Goal: Use online tool/utility: Utilize a website feature to perform a specific function

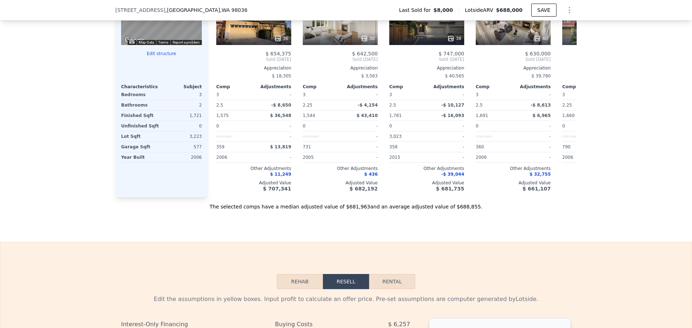
scroll to position [469, 0]
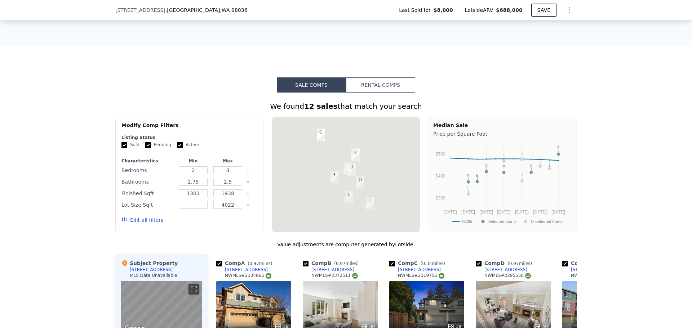
type input "$ 0"
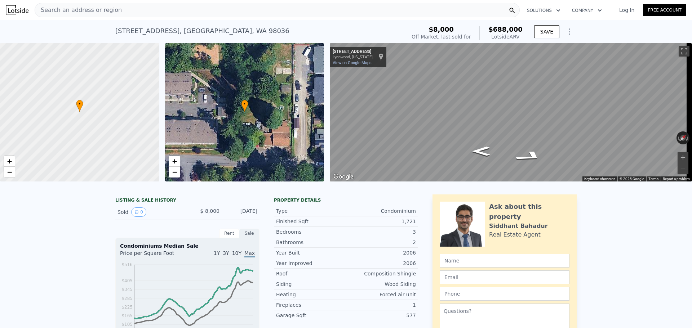
click at [83, 8] on span "Search an address or region" at bounding box center [78, 10] width 87 height 9
type input "$ 183,565"
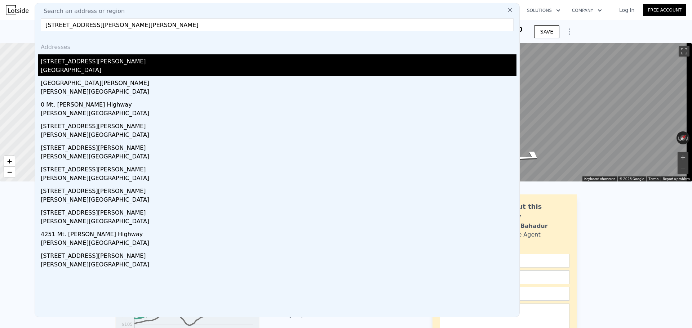
type input "[STREET_ADDRESS][PERSON_NAME][PERSON_NAME]"
click at [92, 62] on div "[STREET_ADDRESS][PERSON_NAME]" at bounding box center [279, 60] width 476 height 12
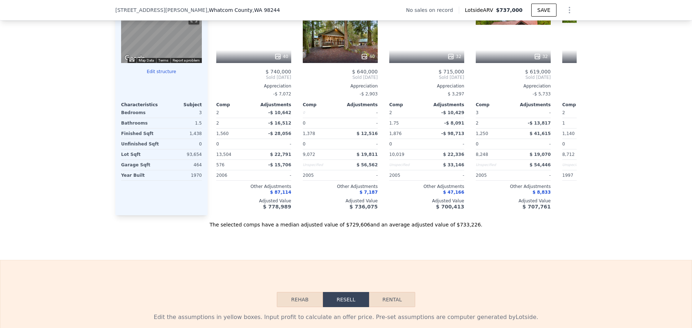
scroll to position [610, 0]
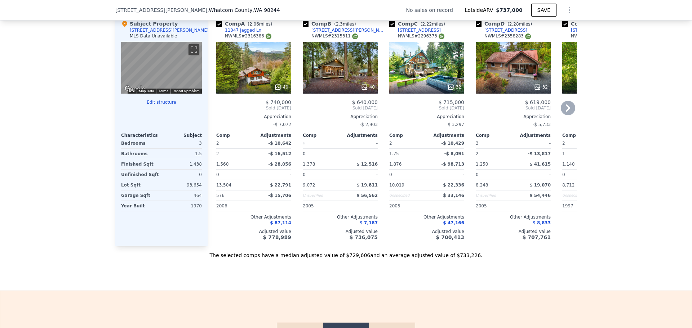
click at [448, 91] on icon at bounding box center [450, 87] width 7 height 7
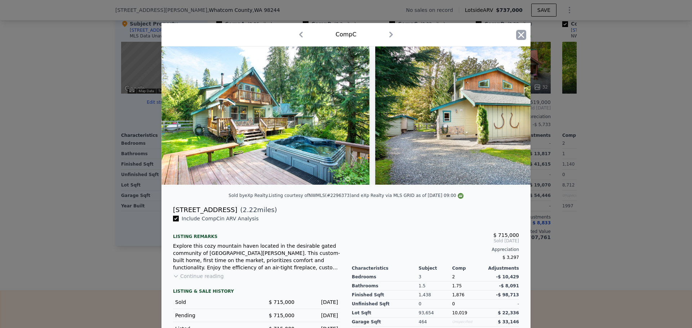
click at [517, 35] on icon "button" at bounding box center [521, 35] width 10 height 10
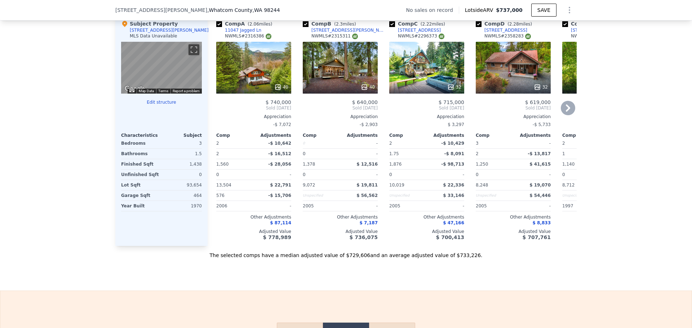
click at [536, 91] on icon at bounding box center [537, 87] width 7 height 7
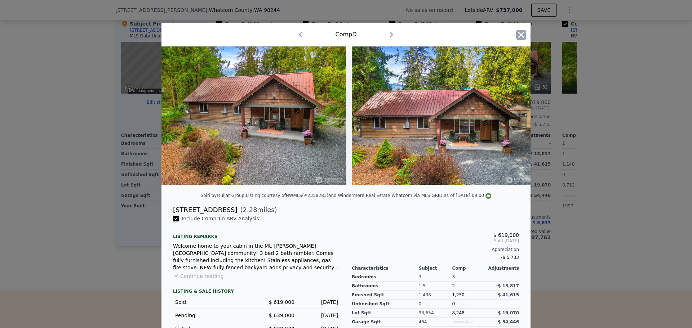
click at [518, 36] on icon "button" at bounding box center [521, 35] width 6 height 6
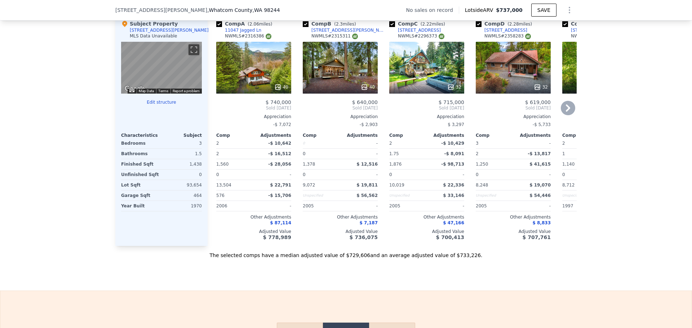
click at [563, 115] on icon at bounding box center [568, 108] width 14 height 14
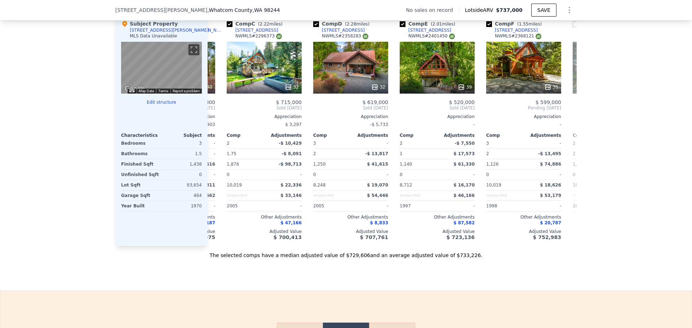
scroll to position [0, 173]
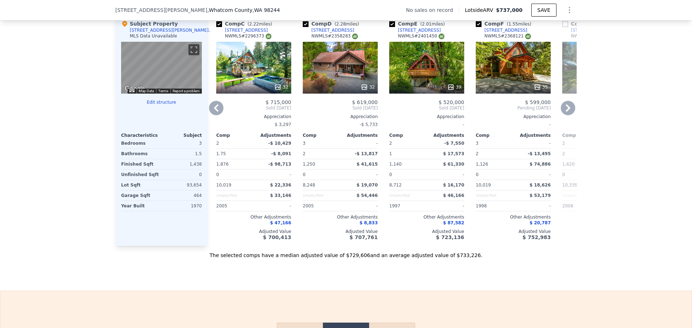
click at [566, 112] on icon at bounding box center [568, 108] width 4 height 7
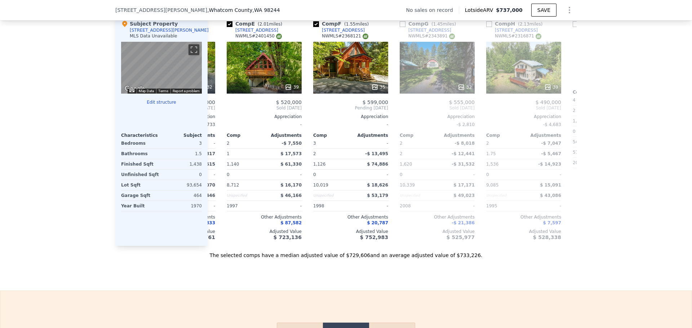
scroll to position [0, 346]
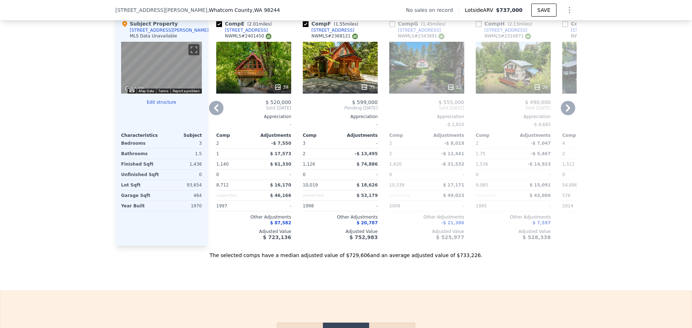
click at [220, 111] on icon at bounding box center [216, 108] width 14 height 14
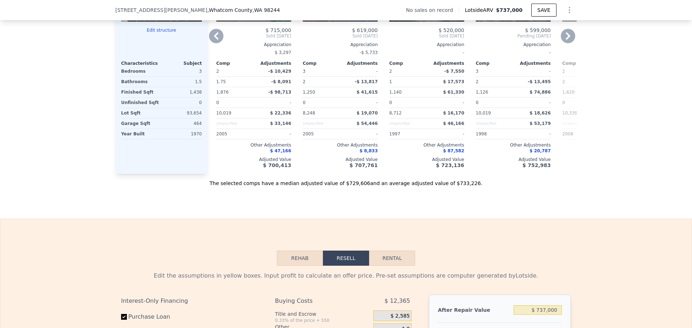
scroll to position [610, 0]
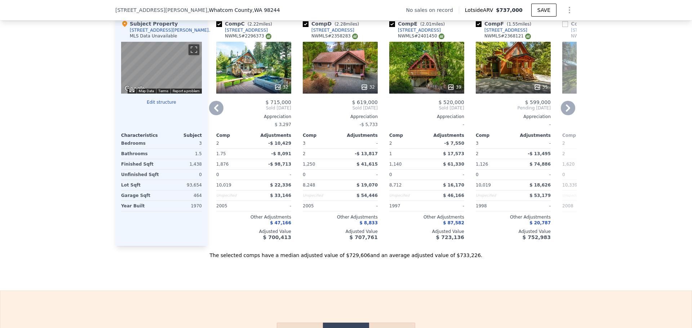
click at [565, 113] on icon at bounding box center [568, 108] width 14 height 14
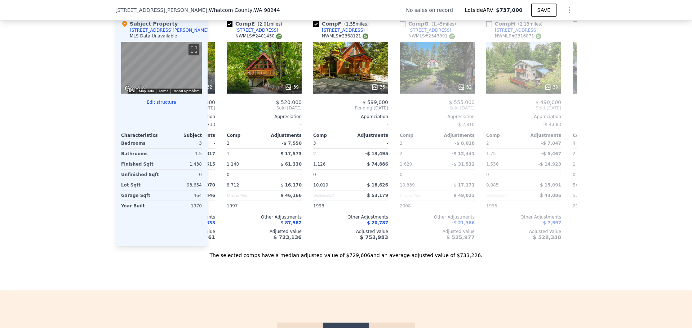
scroll to position [0, 346]
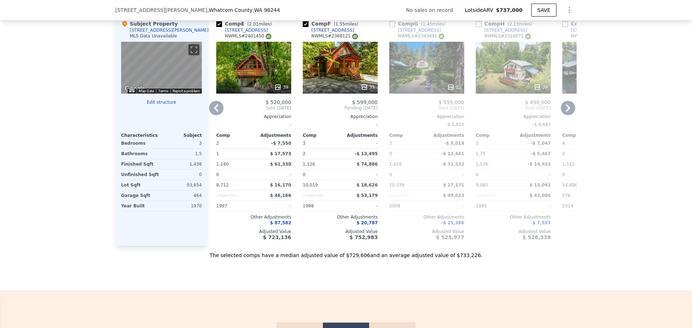
click at [565, 113] on icon at bounding box center [568, 108] width 14 height 14
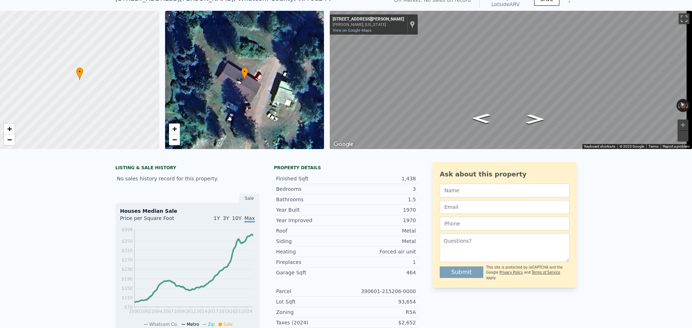
scroll to position [0, 0]
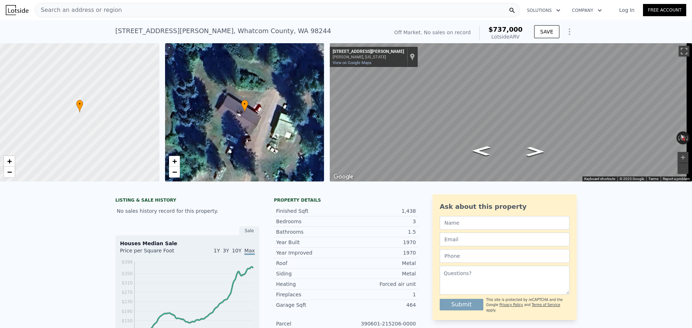
click at [97, 5] on div "Search an address or region" at bounding box center [78, 10] width 87 height 14
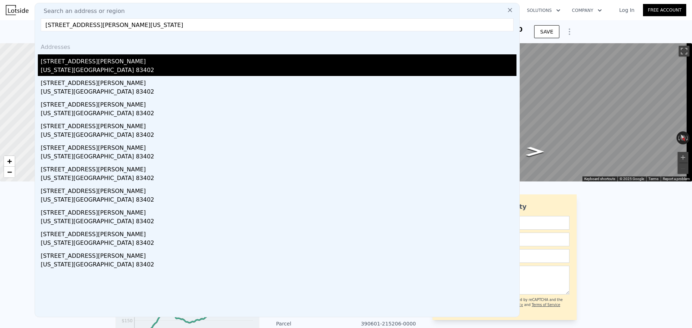
type input "[STREET_ADDRESS][PERSON_NAME][US_STATE]"
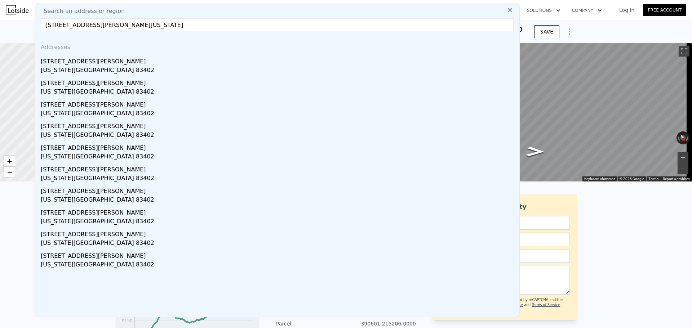
click at [87, 65] on div "[STREET_ADDRESS][PERSON_NAME]" at bounding box center [279, 60] width 476 height 12
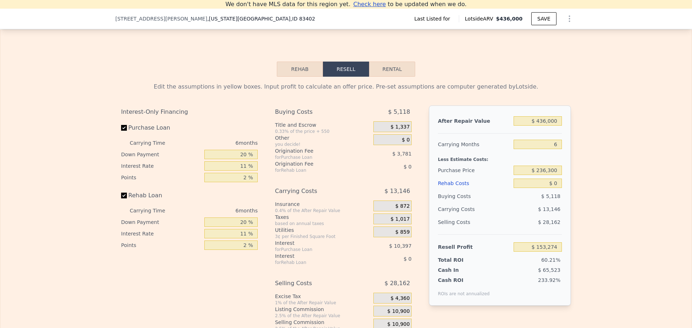
scroll to position [1037, 0]
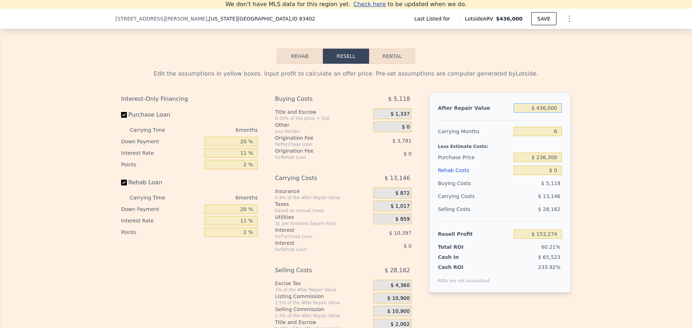
click at [548, 109] on input "$ 436,000" at bounding box center [538, 107] width 48 height 9
click at [546, 110] on input "$ 436,000" at bounding box center [538, 107] width 48 height 9
click at [548, 111] on input "$ 436,000" at bounding box center [538, 107] width 48 height 9
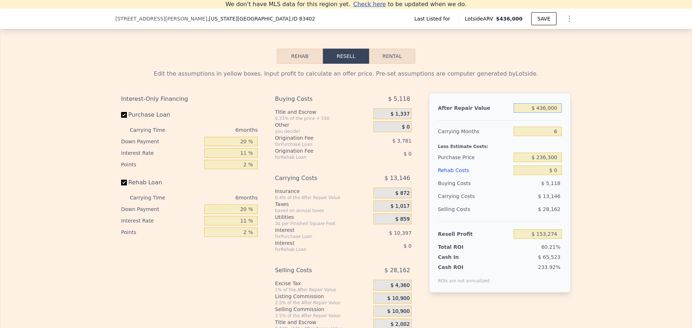
type input "$ 7"
type input "-$ 254,235"
type input "$ 75"
type input "-$ 254,172"
type input "$ 750"
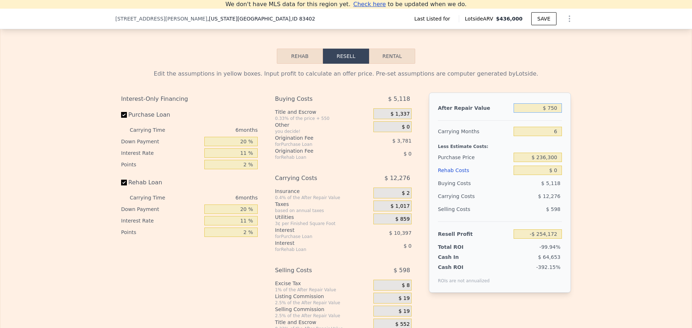
type input "-$ 253,542"
type input "$ 7"
type input "-$ 254,235"
click at [556, 111] on input "$ 7" at bounding box center [538, 107] width 48 height 9
type input "$ 750"
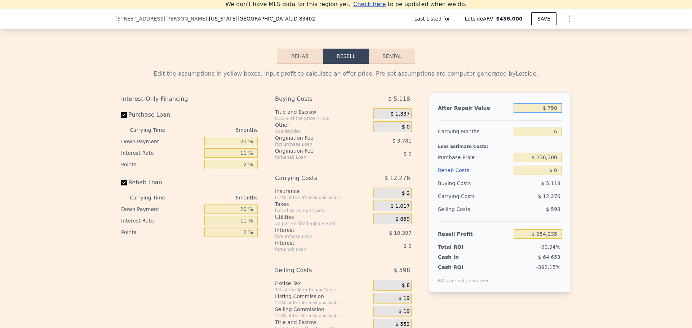
type input "-$ 253,542"
type input "$ 7,500"
type input "-$ 247,233"
type input "$ 750,000"
type input "$ 446,760"
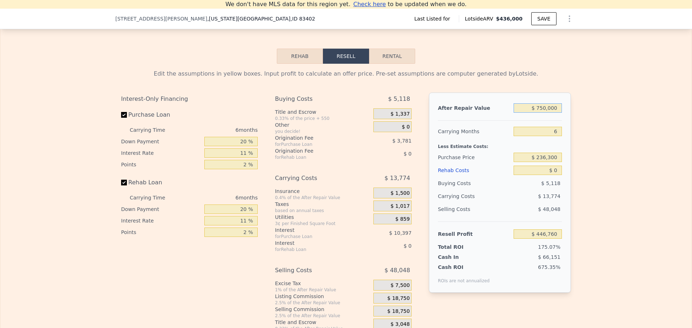
type input "$ 750,000"
click at [546, 160] on input "$ 236,300" at bounding box center [538, 157] width 48 height 9
type input "$ 500,000"
click at [597, 137] on div "Edit the assumptions in yellow boxes. Input profit to calculate an offer price.…" at bounding box center [345, 198] width 691 height 268
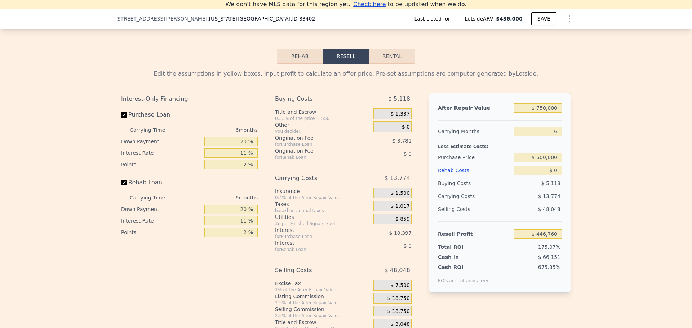
type input "$ 166,359"
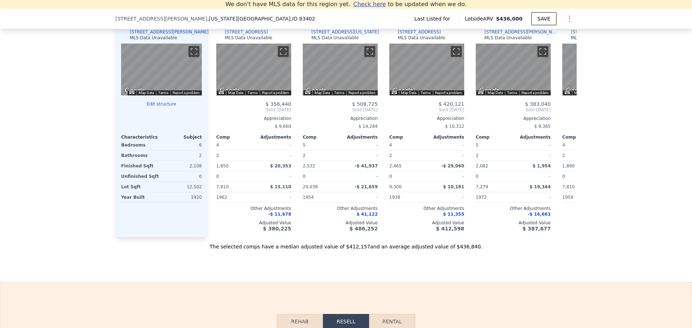
scroll to position [749, 0]
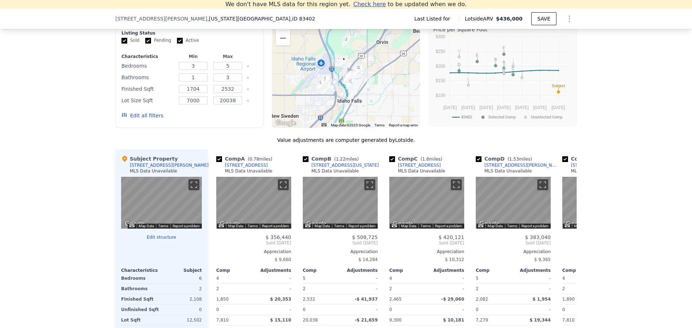
type input "$ 436,000"
type input "$ 153,274"
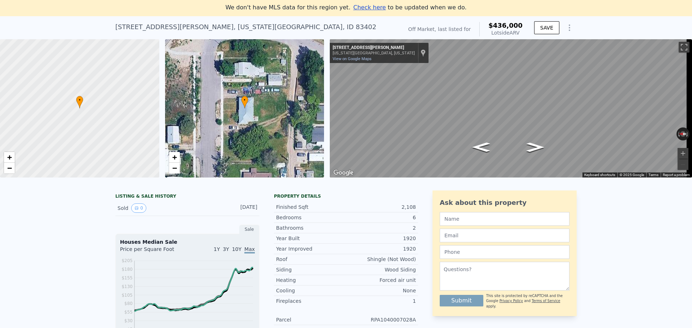
scroll to position [0, 0]
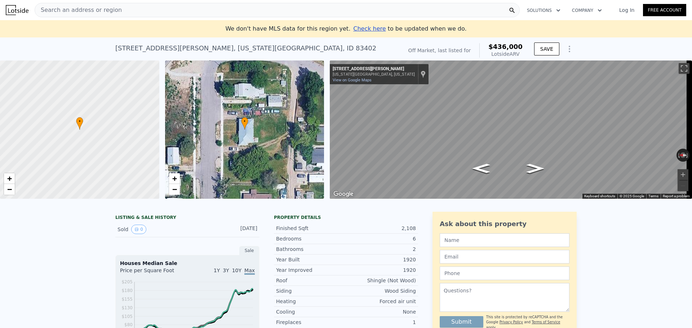
click at [99, 15] on div "Search an address or region" at bounding box center [78, 10] width 87 height 14
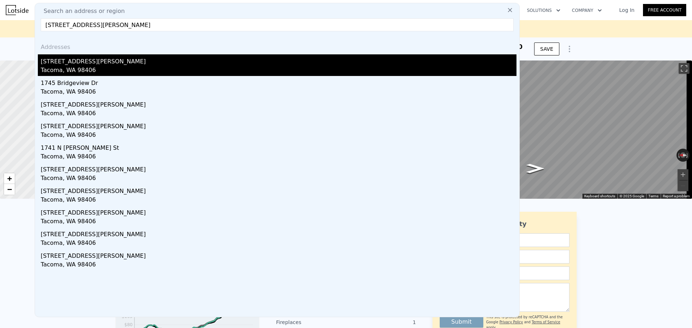
type input "[STREET_ADDRESS][PERSON_NAME]"
click at [103, 61] on div "[STREET_ADDRESS][PERSON_NAME]" at bounding box center [279, 60] width 476 height 12
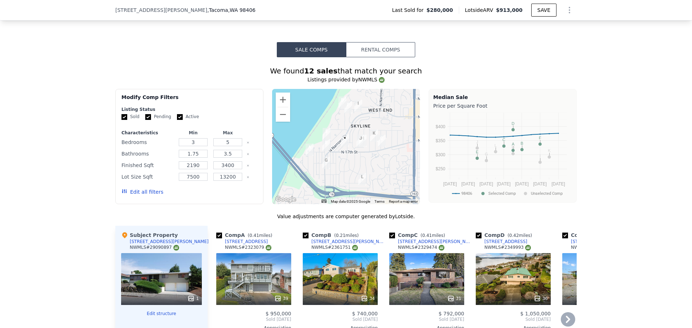
scroll to position [574, 0]
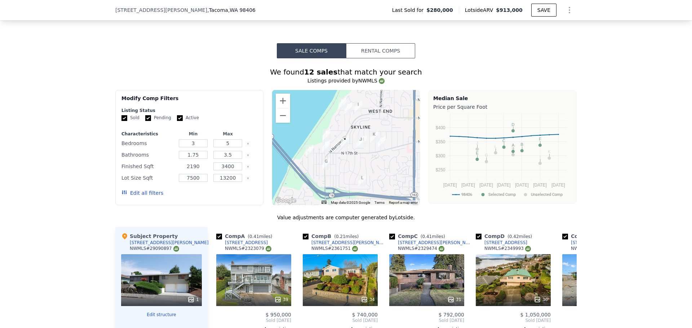
click at [192, 171] on input "2190" at bounding box center [193, 167] width 28 height 8
type input "1500"
click at [228, 171] on input "3400" at bounding box center [227, 167] width 28 height 8
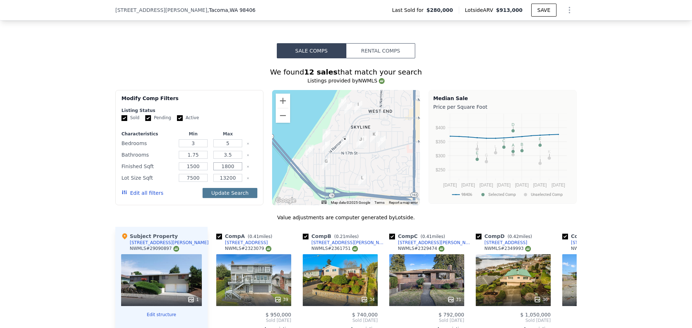
type input "1800"
click at [227, 196] on button "Update Search" at bounding box center [230, 193] width 54 height 10
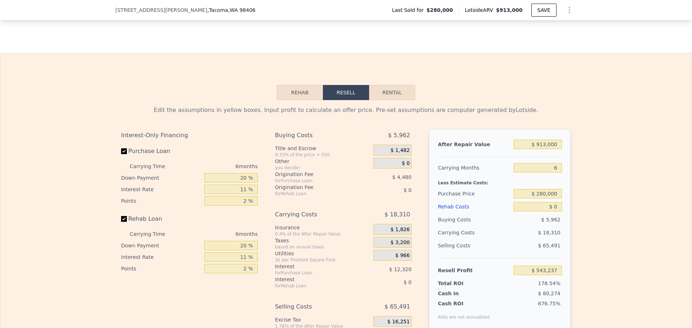
scroll to position [1043, 0]
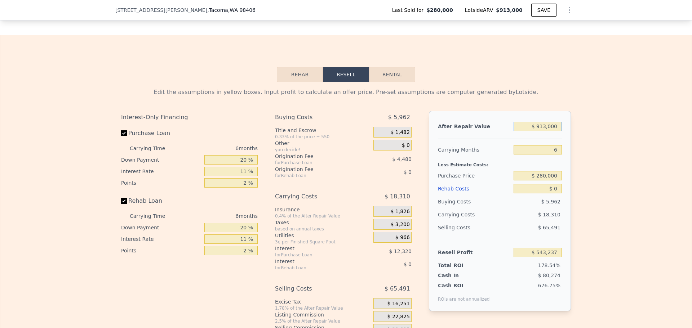
click at [550, 128] on input "$ 913,000" at bounding box center [538, 126] width 48 height 9
type input "$ 750,000"
type input "$ 392,156"
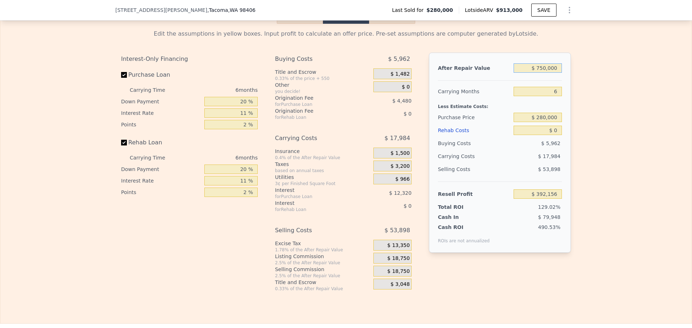
scroll to position [1115, 0]
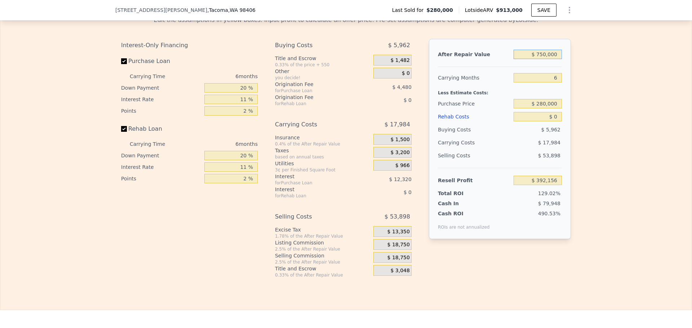
type input "$ 750,000"
click at [546, 107] on input "$ 280,000" at bounding box center [538, 103] width 48 height 9
type input "$ 500,000"
click at [555, 121] on input "$ 0" at bounding box center [538, 116] width 48 height 9
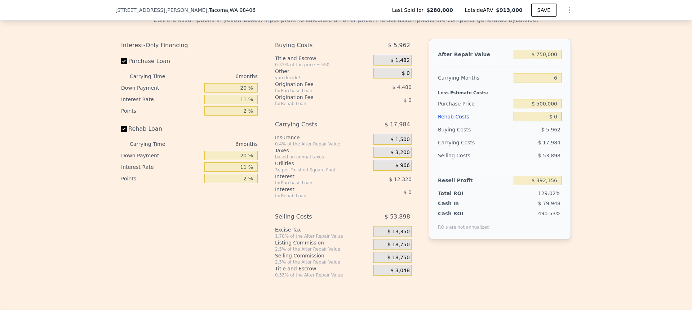
type input "$ 158,219"
type input "$ 70"
type input "$ 158,142"
type input "$ 70,000"
type input "$ 84,021"
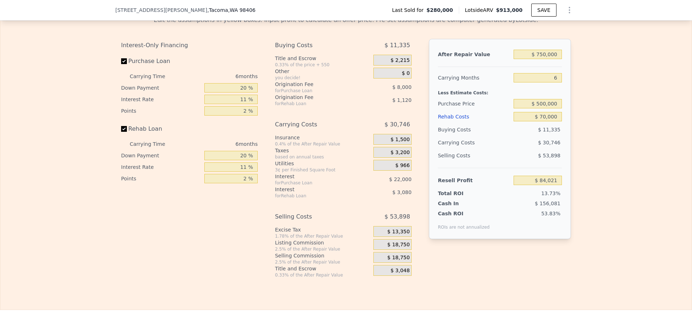
click at [602, 110] on div "Edit the assumptions in yellow boxes. Input profit to calculate an offer price.…" at bounding box center [345, 144] width 691 height 268
drag, startPoint x: 539, startPoint y: 121, endPoint x: 559, endPoint y: 120, distance: 19.5
click at [559, 120] on input "$ 70,000" at bounding box center [538, 116] width 48 height 9
type input "$ 1"
type input "$ 158,218"
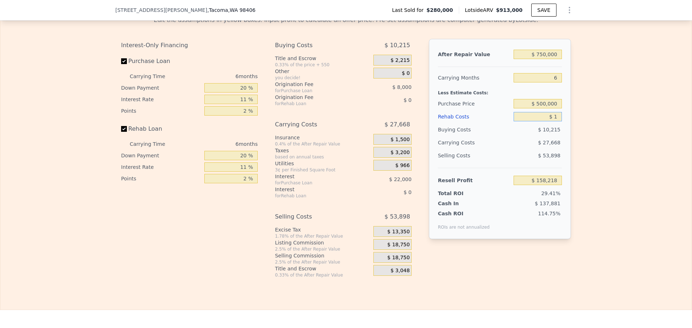
type input "$ 10"
type input "$ 158,209"
type input "$ 100"
type input "$ 158,111"
type input "$ 10,000"
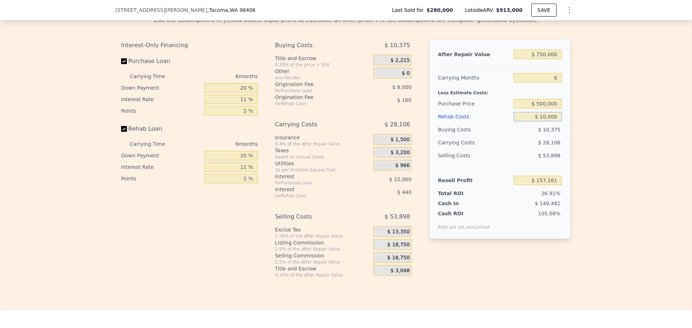
type input "$ 147,621"
type input "$ 100,000"
type input "$ 52,221"
type input "$ 100,000"
drag, startPoint x: 537, startPoint y: 107, endPoint x: 543, endPoint y: 107, distance: 5.4
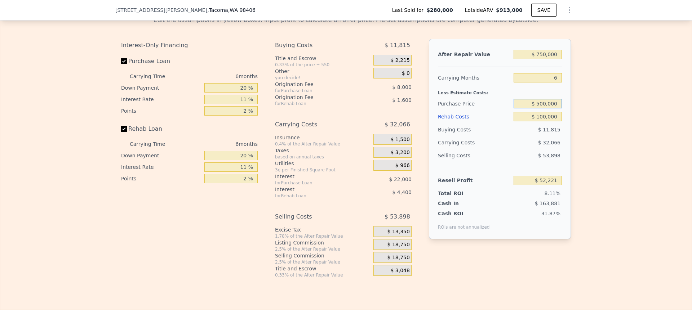
click at [543, 107] on input "$ 500,000" at bounding box center [538, 103] width 48 height 9
type input "$ 480,000"
click at [602, 95] on div "Edit the assumptions in yellow boxes. Input profit to calculate an offer price.…" at bounding box center [345, 144] width 691 height 268
type input "$ 73,490"
type input "2190"
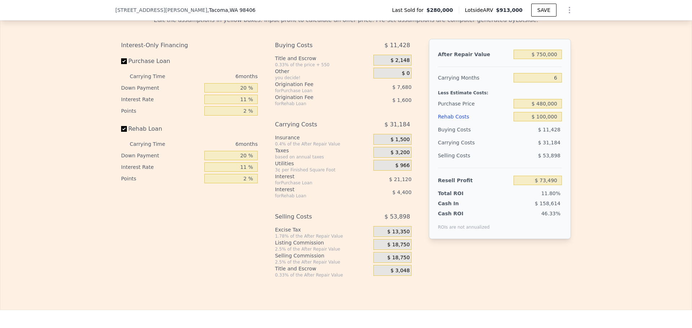
type input "3400"
type input "$ 913,000"
type input "$ 0"
type input "$ 543,237"
